Goal: Task Accomplishment & Management: Complete application form

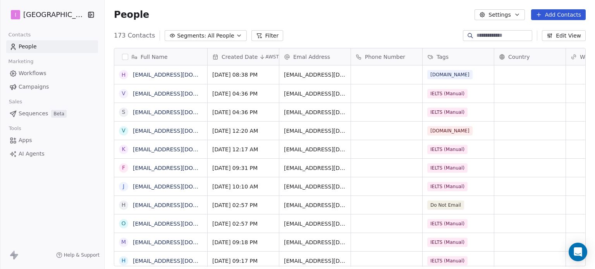
scroll to position [231, 484]
click at [557, 13] on button "Add Contacts" at bounding box center [558, 14] width 55 height 11
click at [554, 31] on span "Create new contact" at bounding box center [562, 32] width 53 height 8
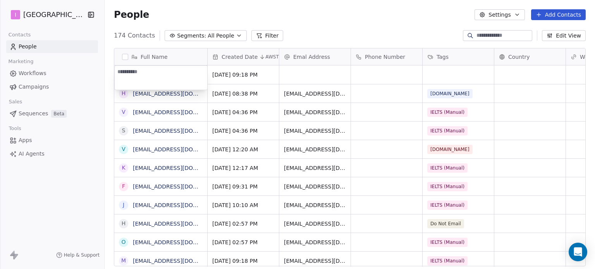
type textarea "**********"
click at [302, 77] on html "I IELTS University Contacts People Marketing Workflows Campaigns Sales Sequence…" at bounding box center [297, 134] width 595 height 269
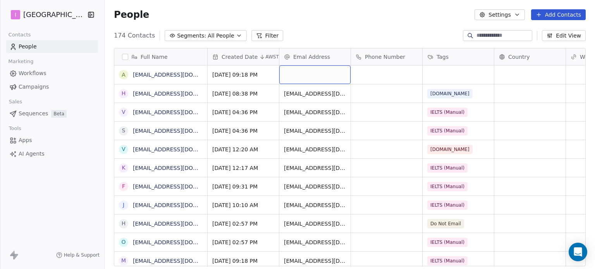
click at [302, 77] on div "grid" at bounding box center [314, 74] width 71 height 19
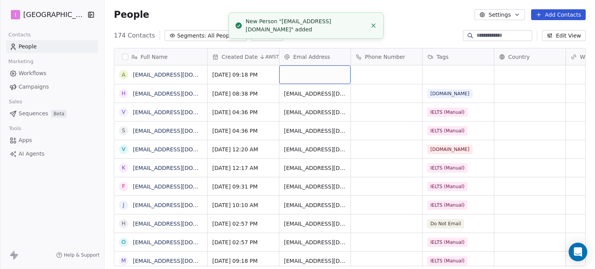
click at [302, 77] on div "grid" at bounding box center [314, 74] width 71 height 19
click at [302, 77] on input "email" at bounding box center [315, 74] width 68 height 15
type input "**********"
click at [456, 76] on html "I IELTS University Contacts People Marketing Workflows Campaigns Sales Sequence…" at bounding box center [297, 134] width 595 height 269
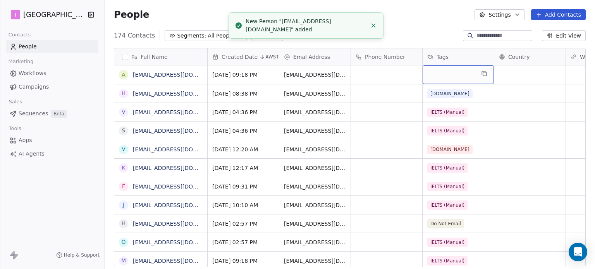
click at [456, 76] on div "grid" at bounding box center [458, 74] width 71 height 19
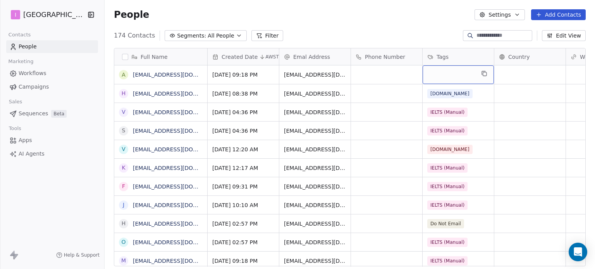
click at [465, 77] on div "grid" at bounding box center [458, 74] width 71 height 19
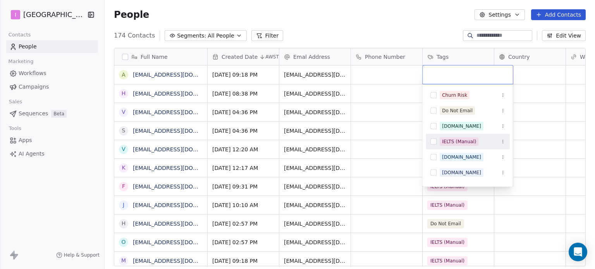
click at [468, 141] on div "IELTS (Manual)" at bounding box center [459, 141] width 34 height 7
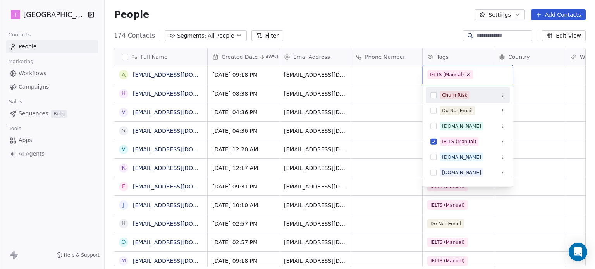
click at [358, 20] on html "I IELTS University Contacts People Marketing Workflows Campaigns Sales Sequence…" at bounding box center [297, 134] width 595 height 269
